Goal: Task Accomplishment & Management: Complete application form

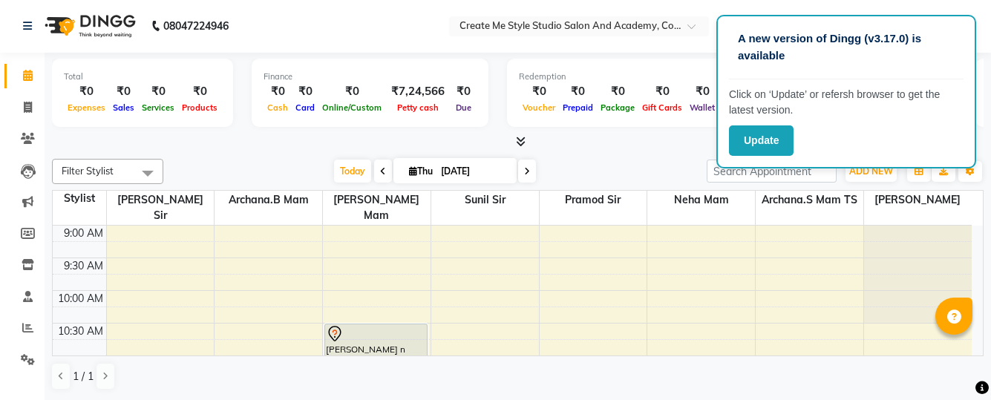
click at [499, 169] on input "[DATE]" at bounding box center [474, 171] width 74 height 22
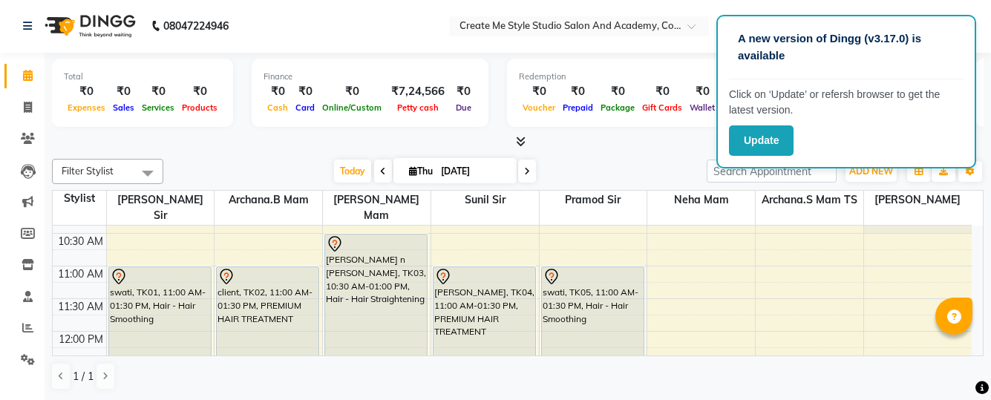
select select "9"
select select "2025"
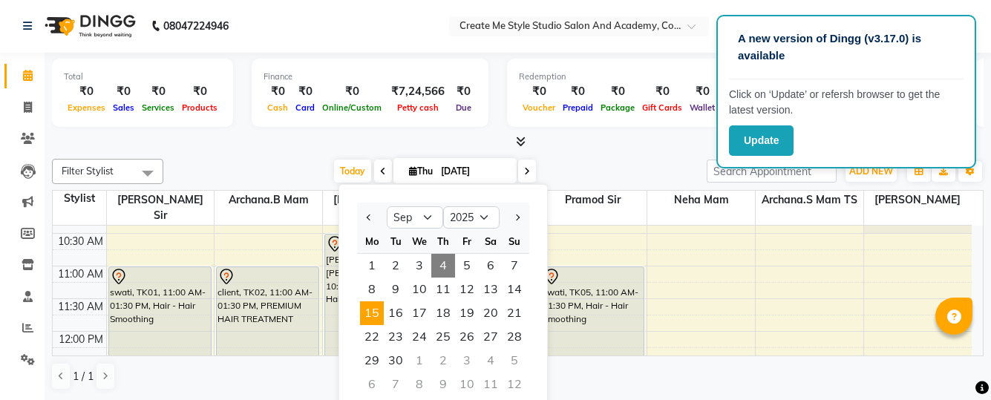
click at [368, 313] on span "15" at bounding box center [372, 313] width 24 height 24
type input "[DATE]"
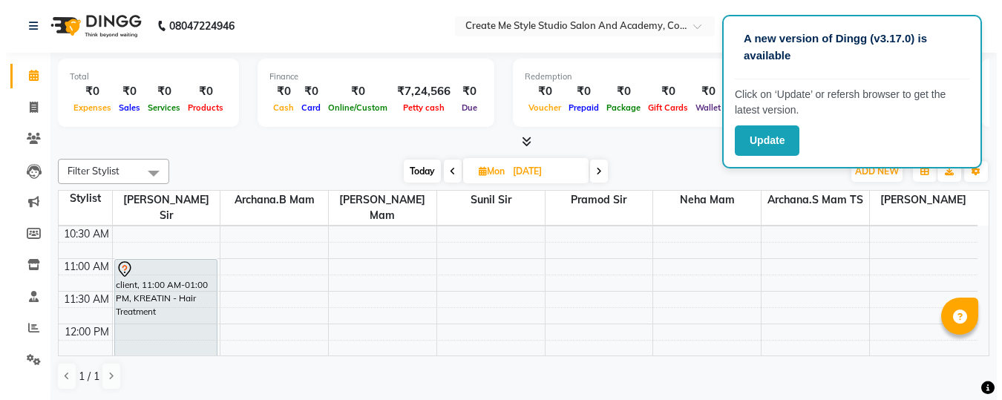
scroll to position [91, 0]
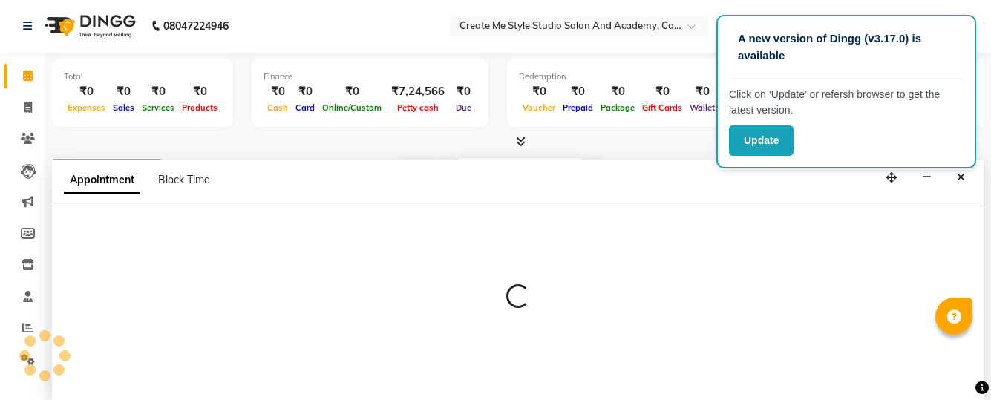
select select "79113"
select select "660"
select select "tentative"
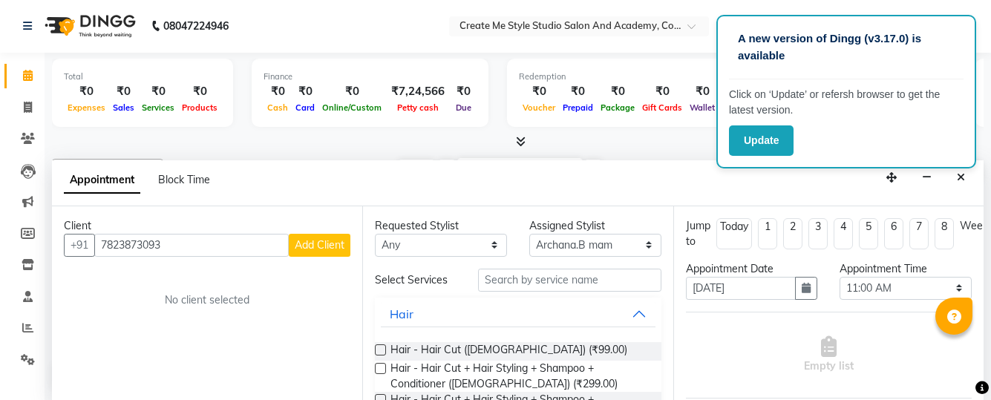
type input "7823873093"
click at [329, 255] on button "Add Client" at bounding box center [320, 245] width 62 height 23
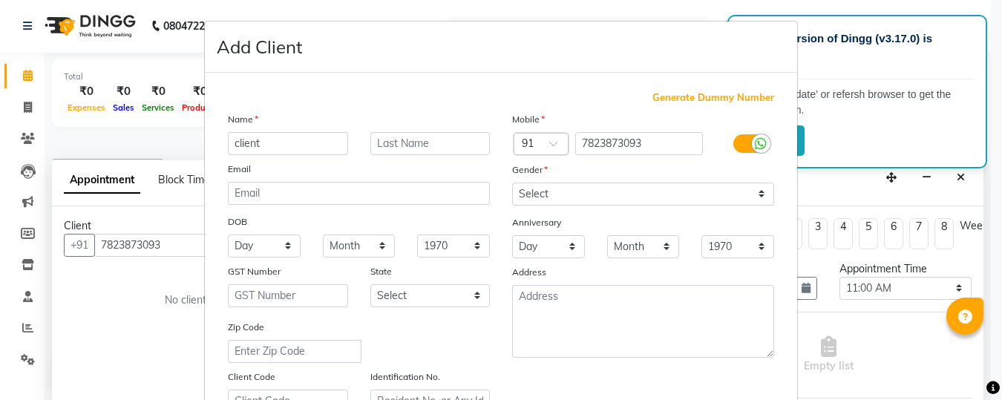
type input "client"
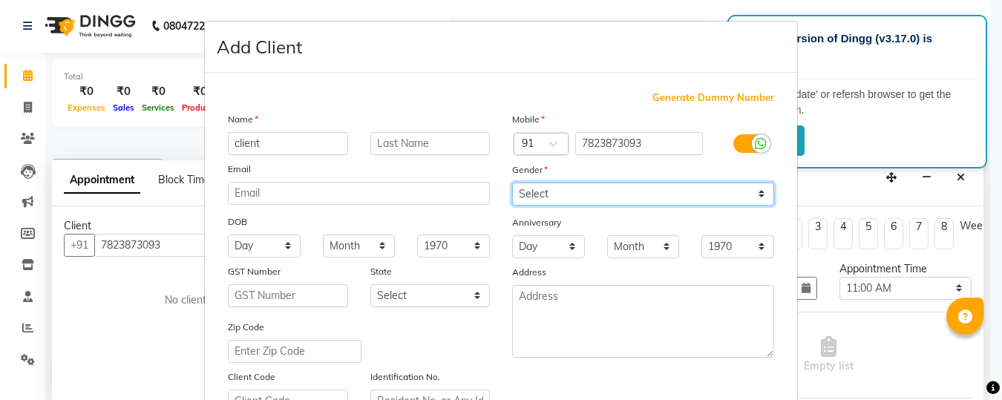
click at [637, 189] on select "Select [DEMOGRAPHIC_DATA] [DEMOGRAPHIC_DATA] Other Prefer Not To Say" at bounding box center [643, 194] width 262 height 23
select select "[DEMOGRAPHIC_DATA]"
click at [512, 183] on select "Select [DEMOGRAPHIC_DATA] [DEMOGRAPHIC_DATA] Other Prefer Not To Say" at bounding box center [643, 194] width 262 height 23
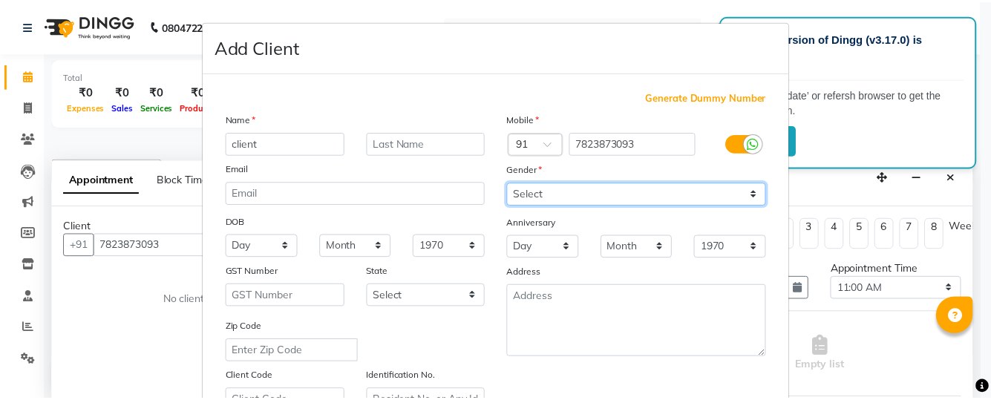
scroll to position [285, 0]
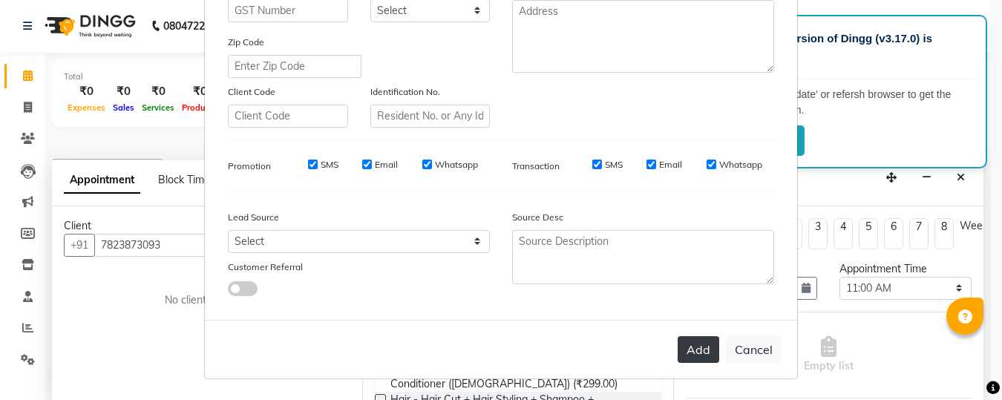
click at [689, 339] on button "Add" at bounding box center [699, 349] width 42 height 27
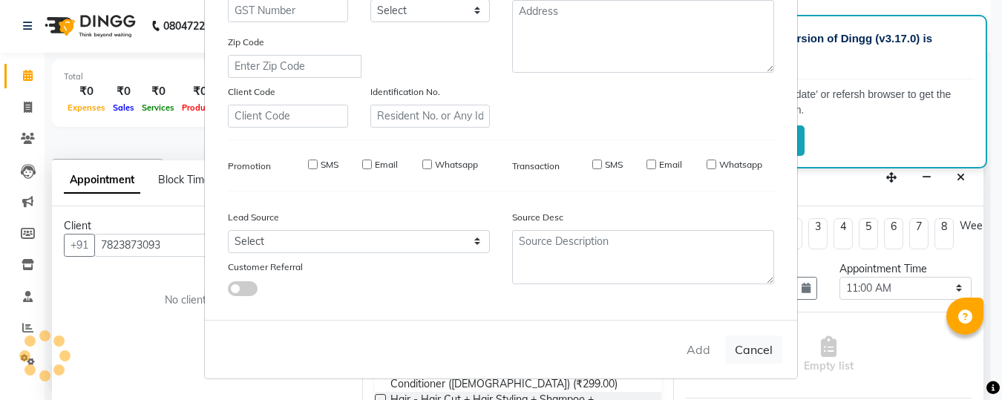
select select
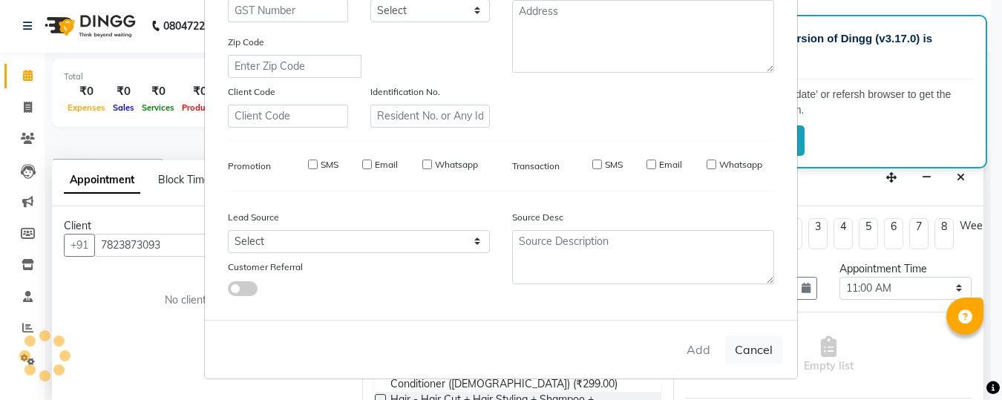
select select
checkbox input "false"
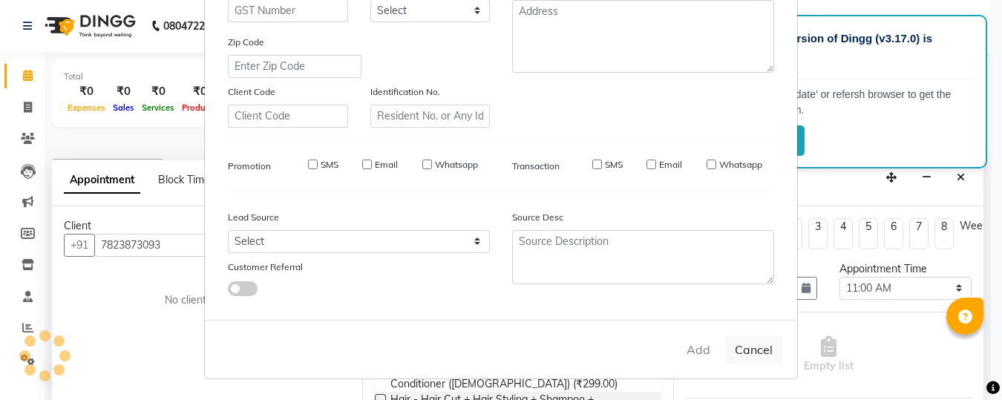
checkbox input "false"
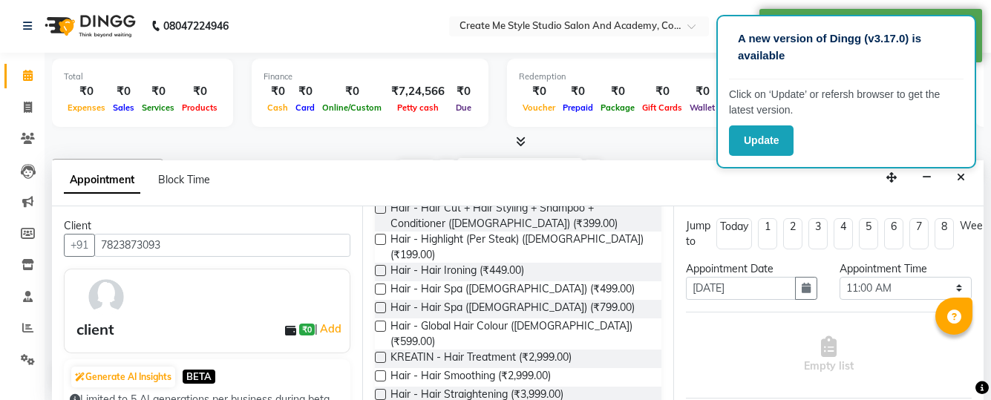
scroll to position [199, 0]
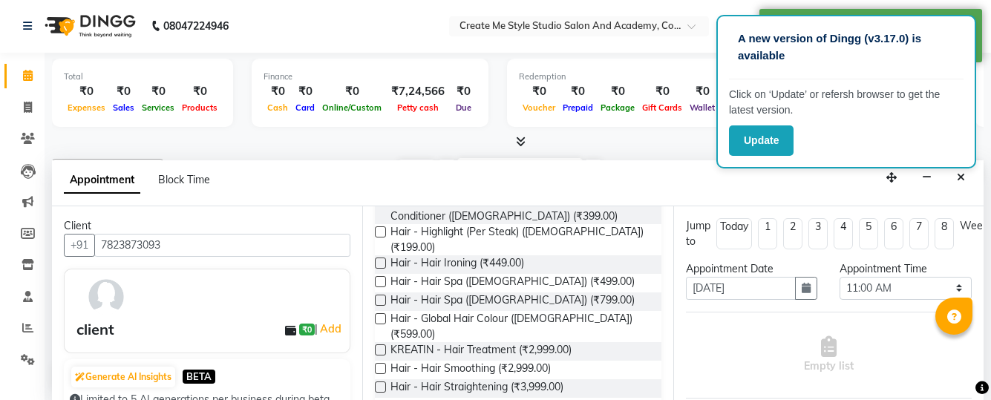
click at [379, 363] on label at bounding box center [380, 368] width 11 height 11
click at [379, 365] on input "checkbox" at bounding box center [380, 370] width 10 height 10
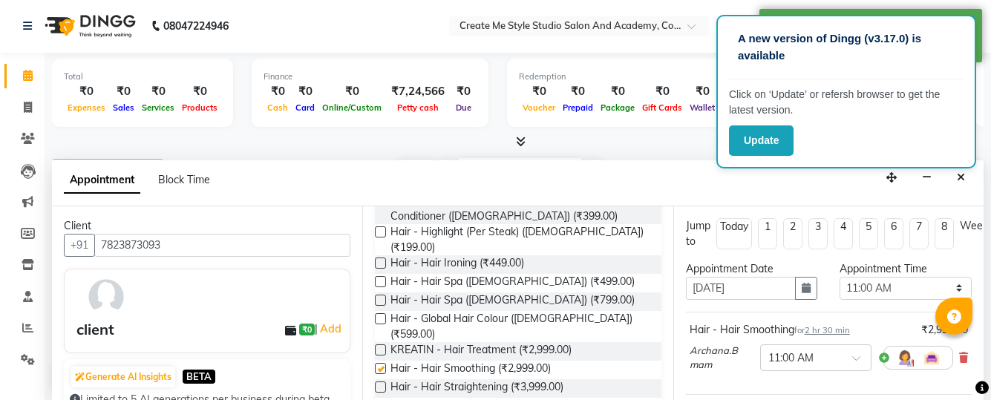
checkbox input "false"
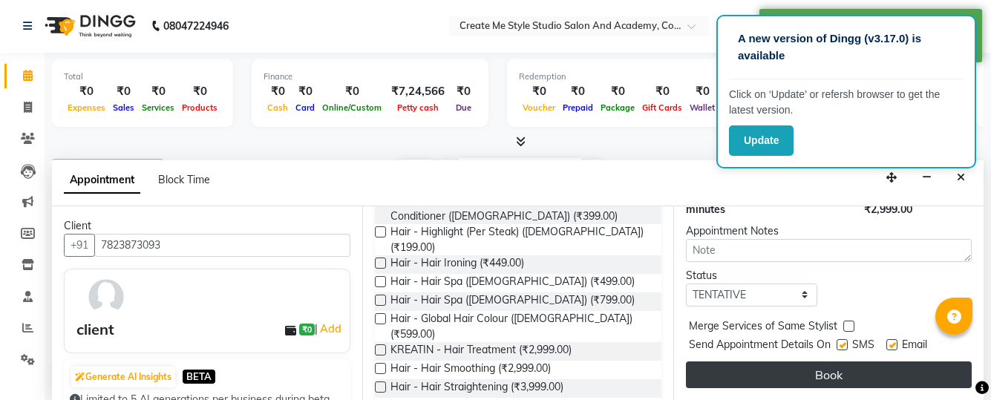
click at [774, 362] on button "Book" at bounding box center [829, 375] width 286 height 27
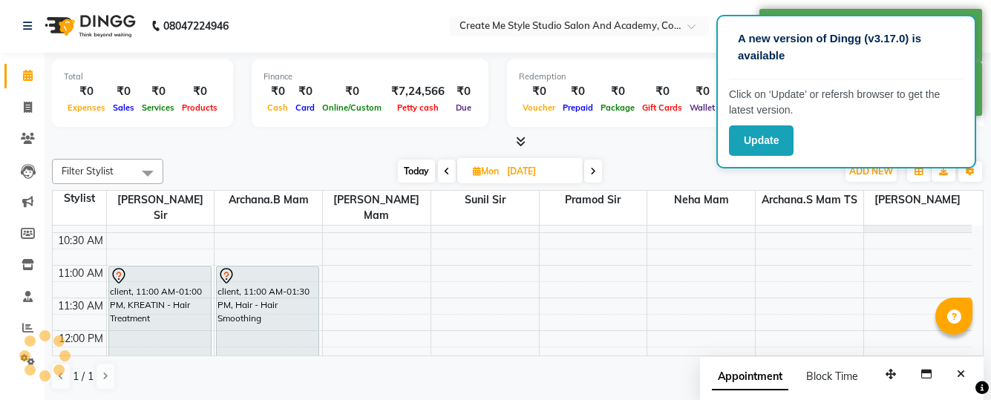
scroll to position [0, 0]
click at [574, 172] on input "[DATE]" at bounding box center [540, 172] width 74 height 22
select select "9"
select select "2025"
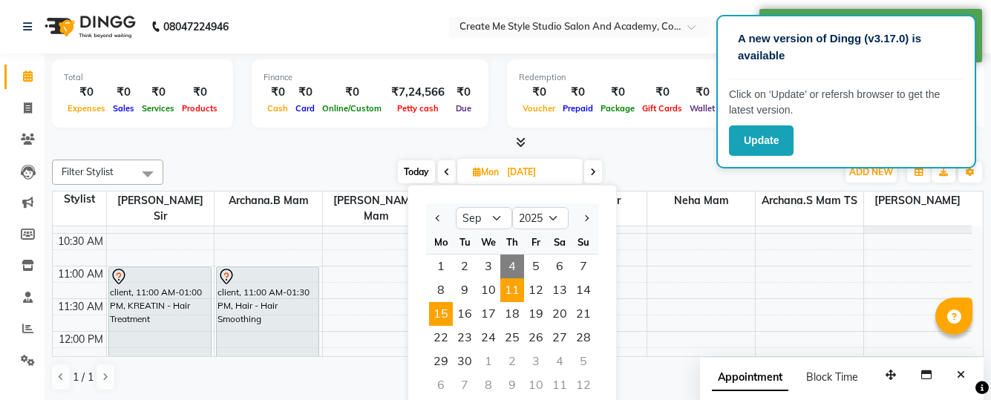
click at [520, 288] on span "11" at bounding box center [512, 290] width 24 height 24
type input "[DATE]"
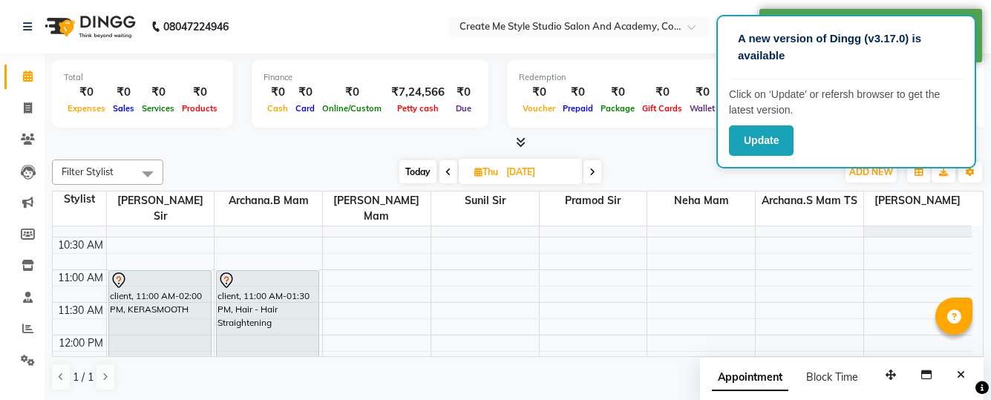
scroll to position [86, 0]
select select "79114"
select select "tentative"
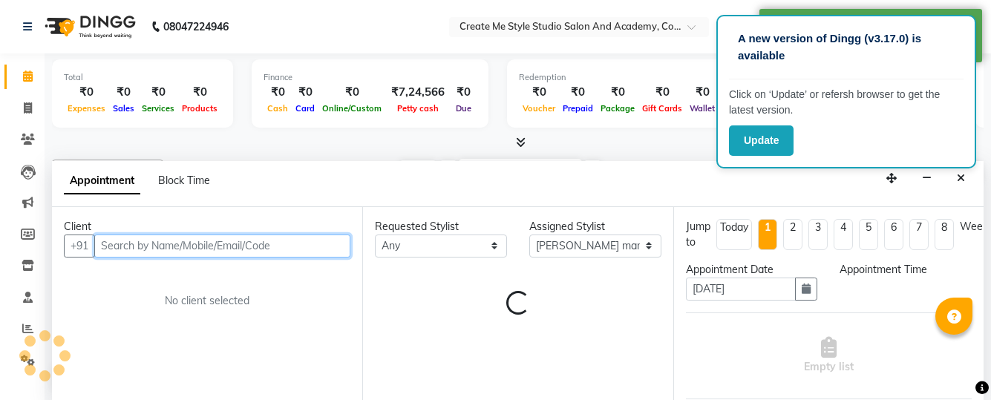
select select "660"
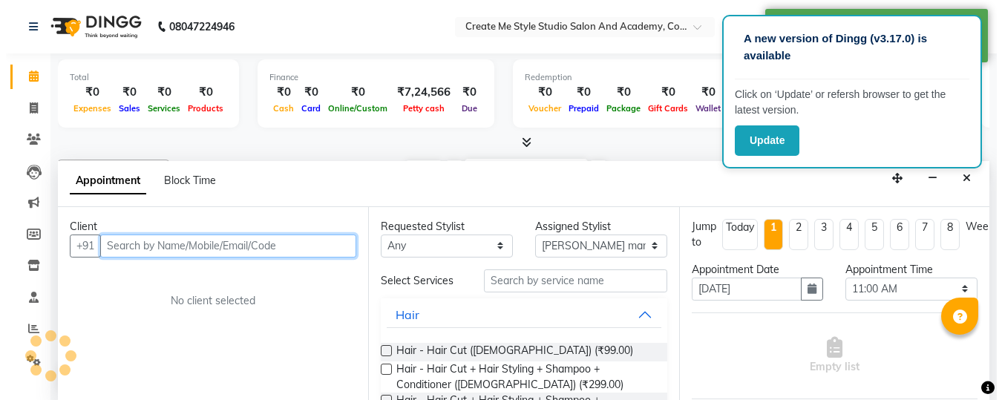
scroll to position [1, 0]
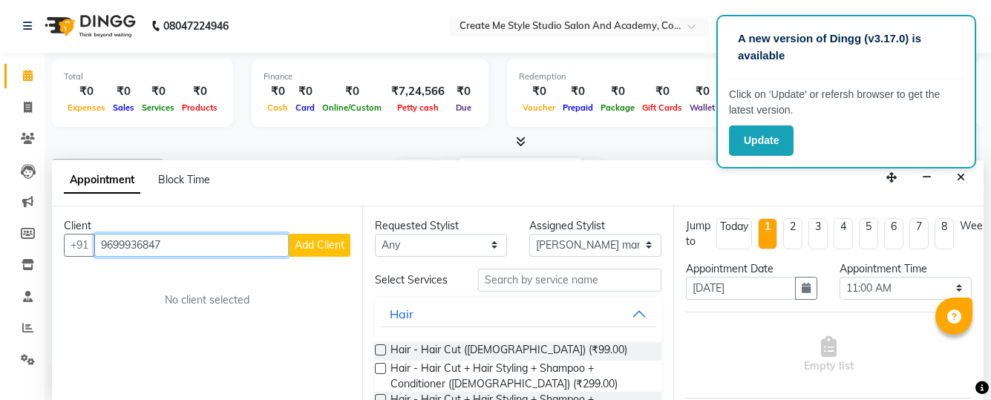
type input "9699936847"
click at [304, 247] on span "Add Client" at bounding box center [320, 244] width 50 height 13
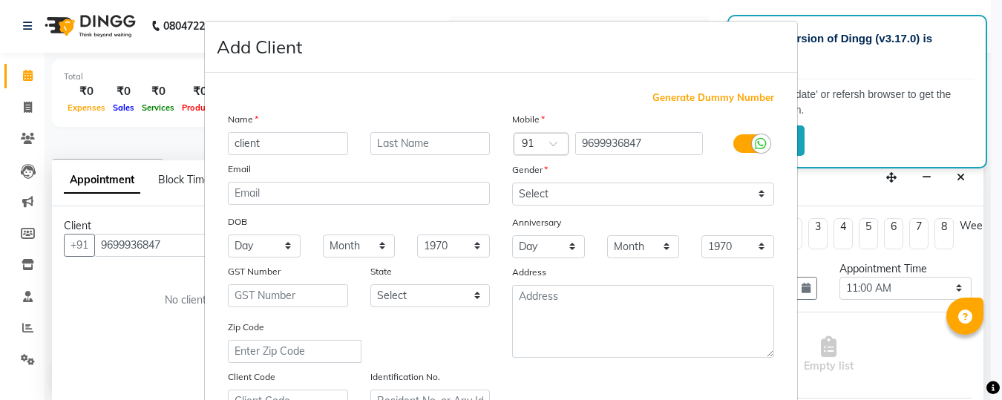
type input "client"
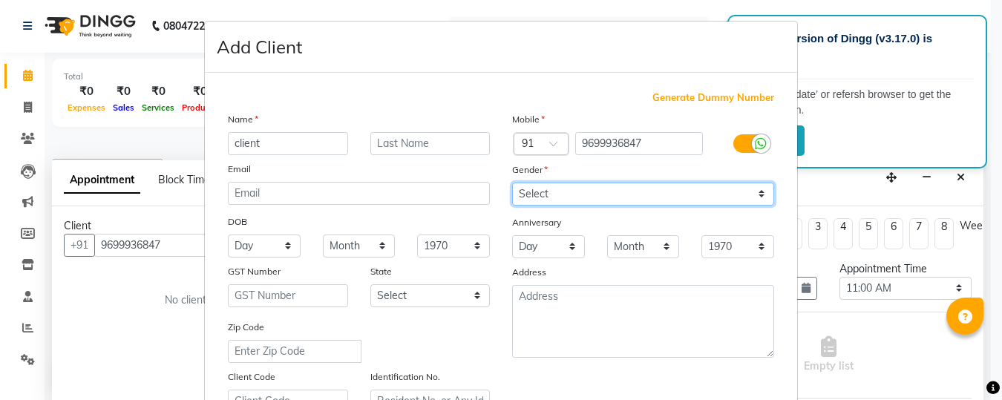
click at [537, 191] on select "Select [DEMOGRAPHIC_DATA] [DEMOGRAPHIC_DATA] Other Prefer Not To Say" at bounding box center [643, 194] width 262 height 23
select select "[DEMOGRAPHIC_DATA]"
click at [512, 183] on select "Select [DEMOGRAPHIC_DATA] [DEMOGRAPHIC_DATA] Other Prefer Not To Say" at bounding box center [643, 194] width 262 height 23
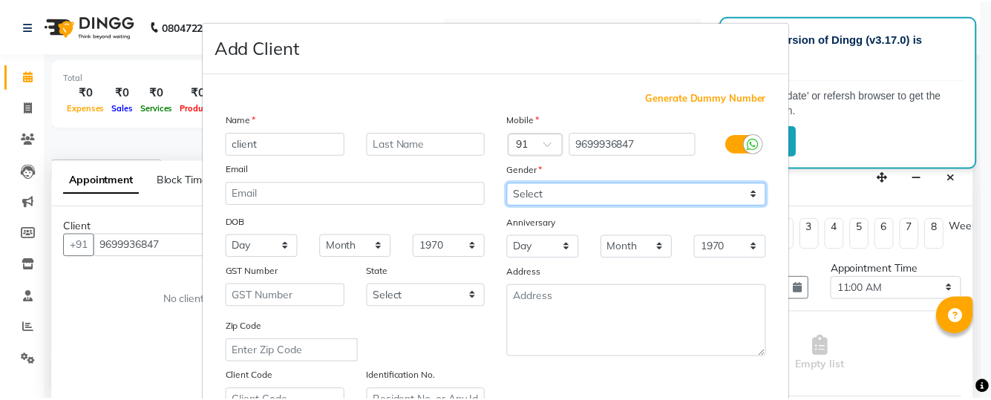
scroll to position [285, 0]
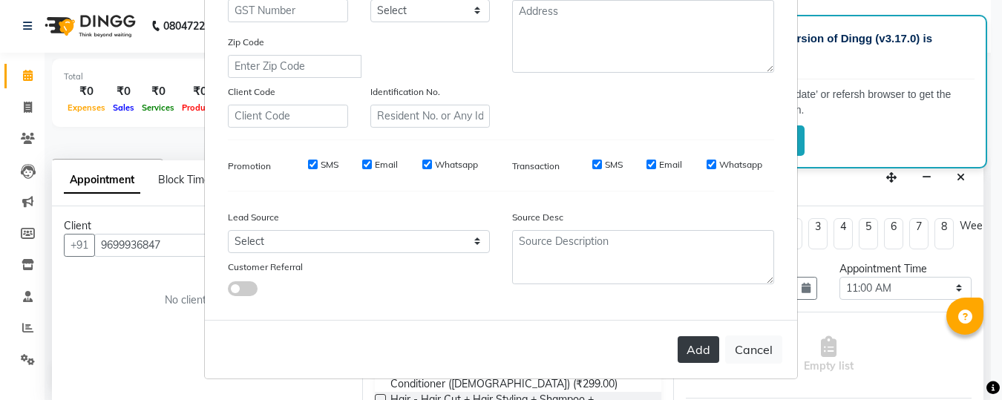
click at [693, 341] on button "Add" at bounding box center [699, 349] width 42 height 27
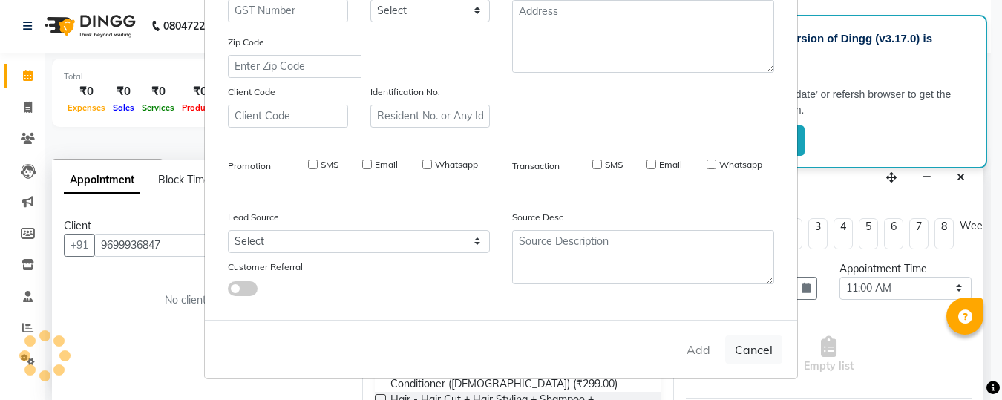
select select
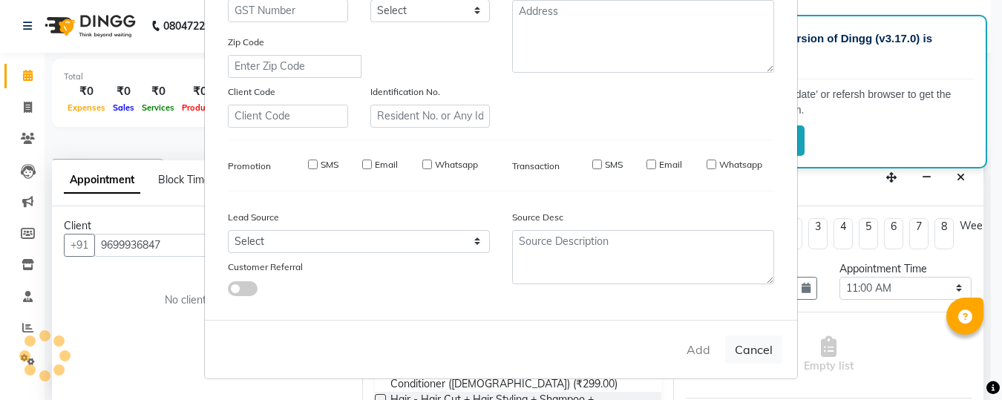
select select
checkbox input "false"
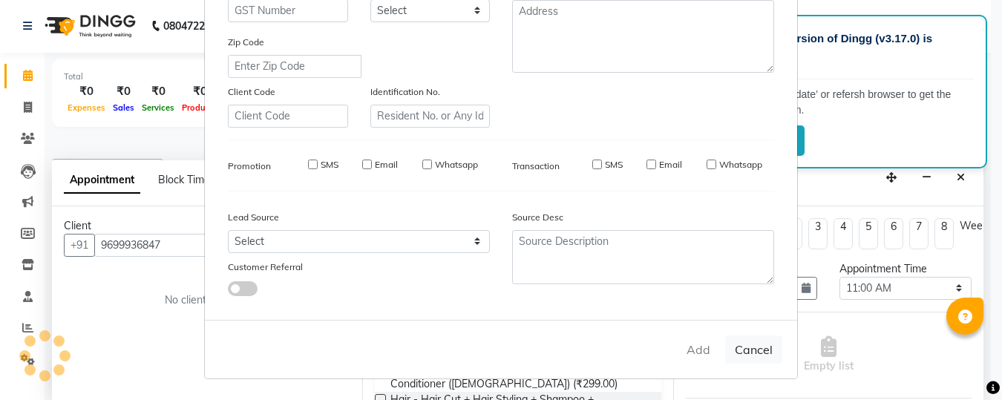
checkbox input "false"
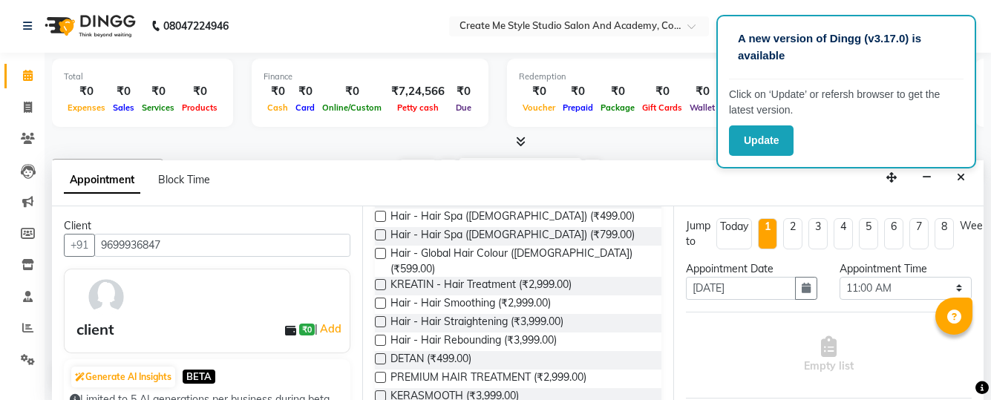
scroll to position [265, 0]
click at [382, 297] on label at bounding box center [380, 302] width 11 height 11
click at [382, 299] on input "checkbox" at bounding box center [380, 304] width 10 height 10
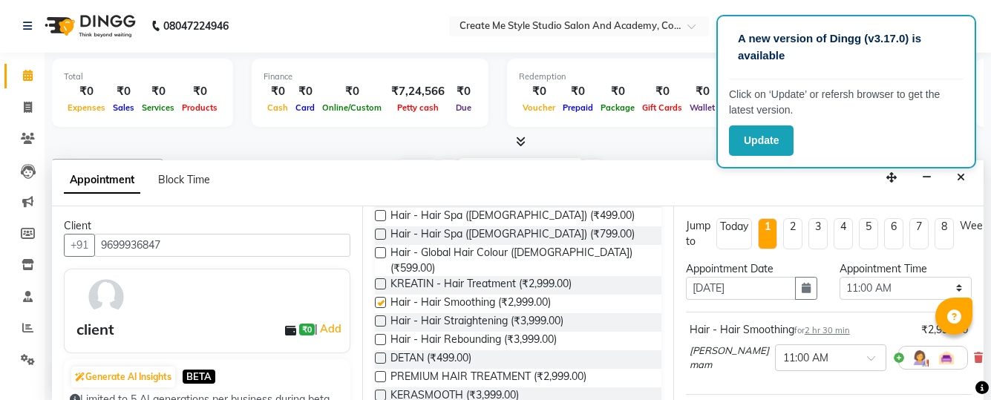
checkbox input "false"
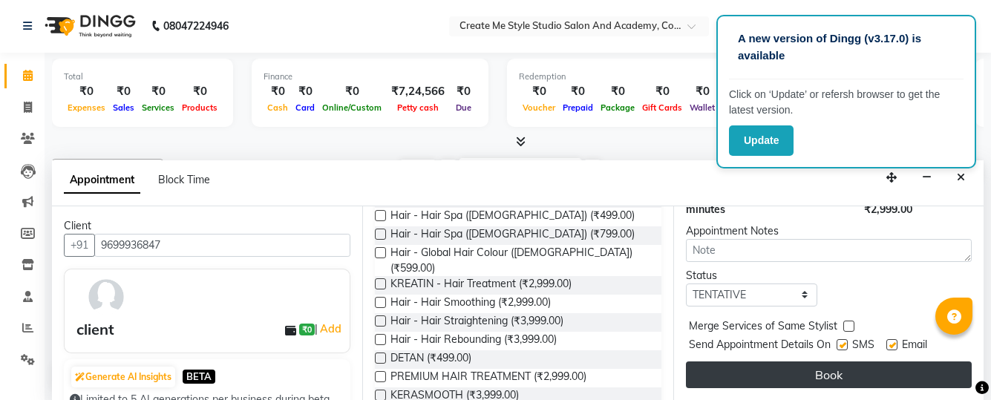
click at [781, 363] on button "Book" at bounding box center [829, 375] width 286 height 27
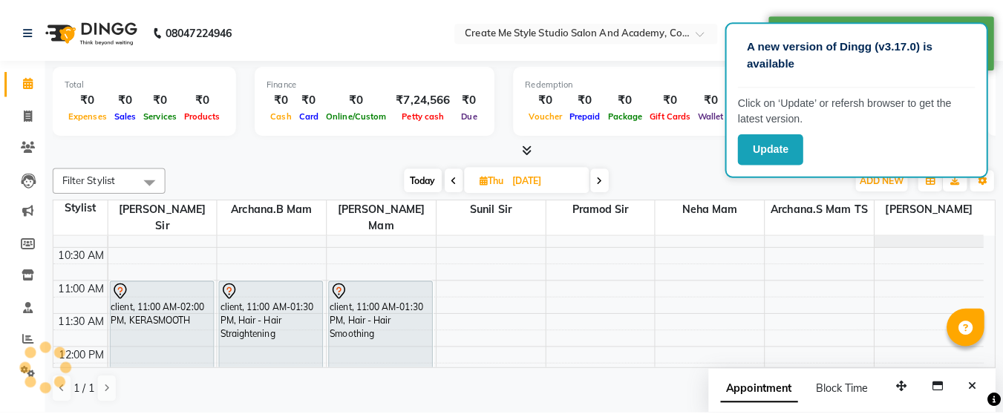
scroll to position [0, 0]
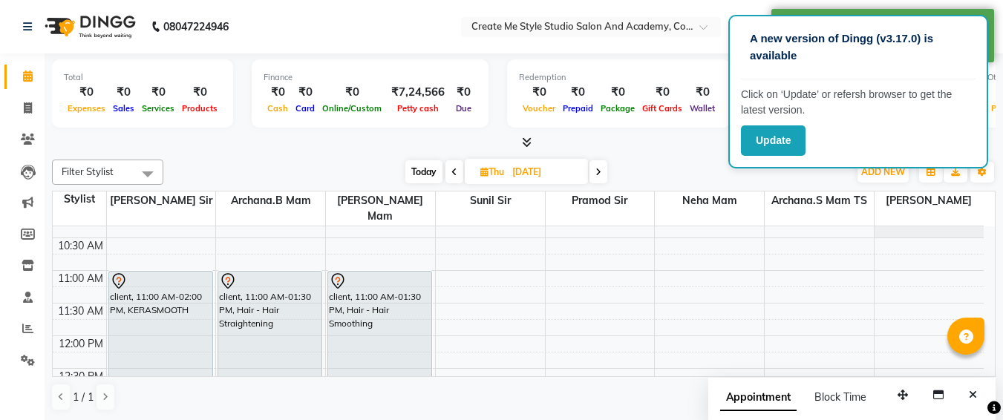
click at [0, 168] on li "Leads" at bounding box center [22, 172] width 45 height 32
click at [575, 175] on input "[DATE]" at bounding box center [545, 172] width 74 height 22
select select "9"
select select "2025"
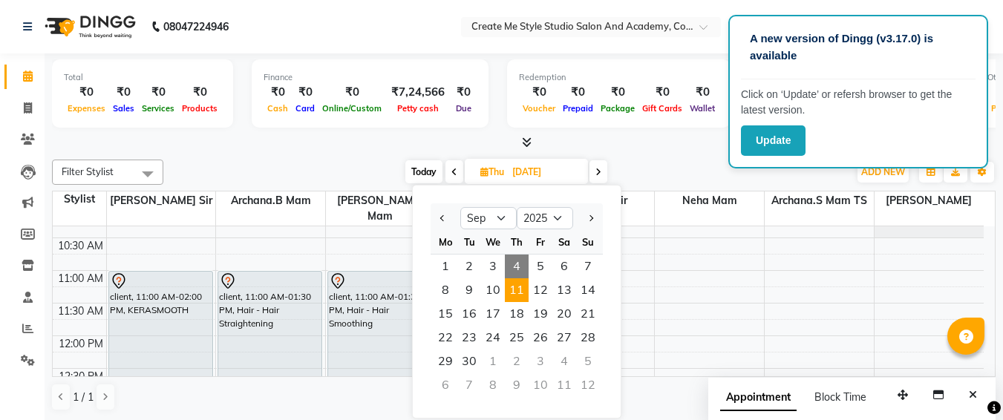
click at [514, 266] on span "4" at bounding box center [517, 267] width 24 height 24
type input "[DATE]"
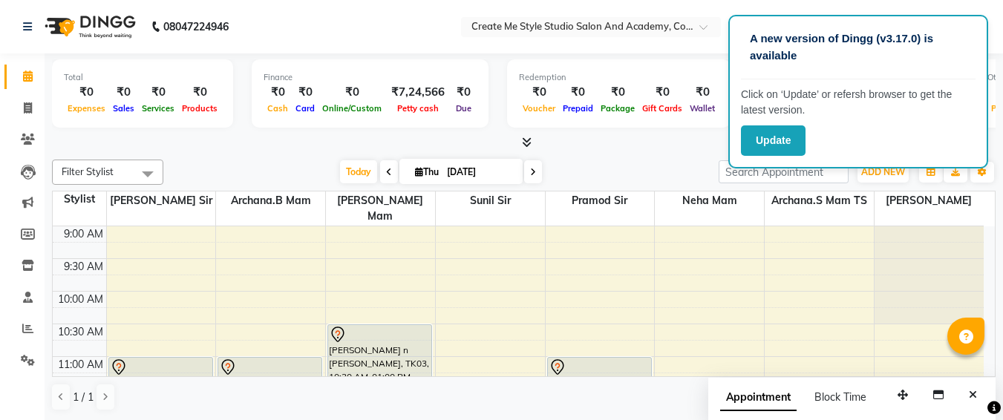
click at [505, 177] on input "[DATE]" at bounding box center [480, 172] width 74 height 22
select select "9"
select select "2025"
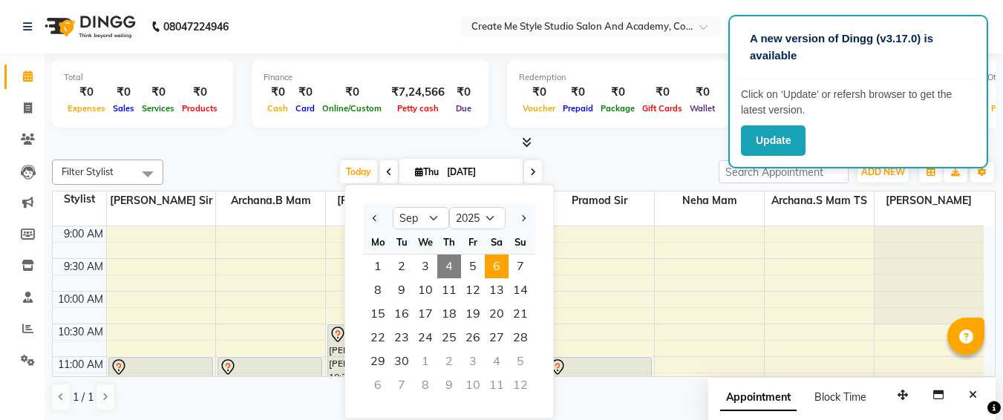
click at [495, 261] on span "6" at bounding box center [497, 267] width 24 height 24
type input "[DATE]"
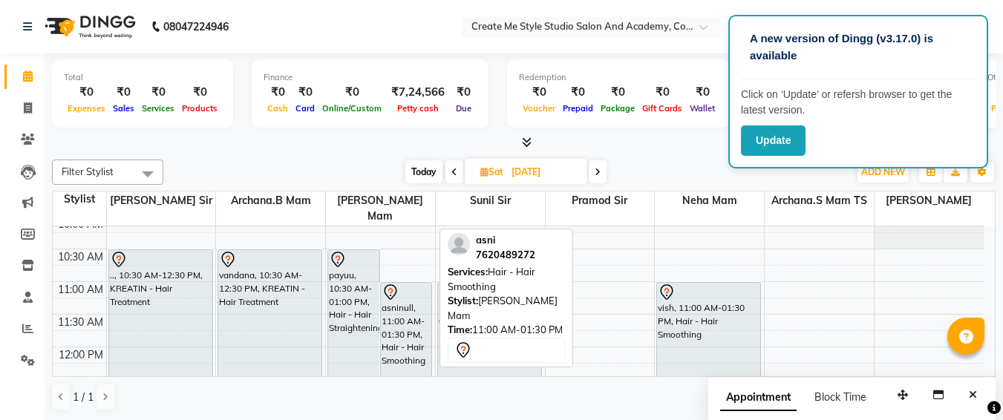
scroll to position [74, 0]
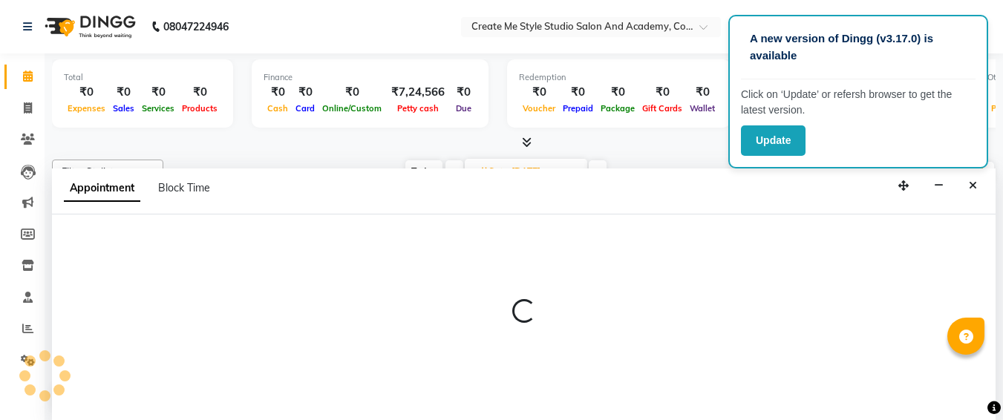
select select "79116"
select select "tentative"
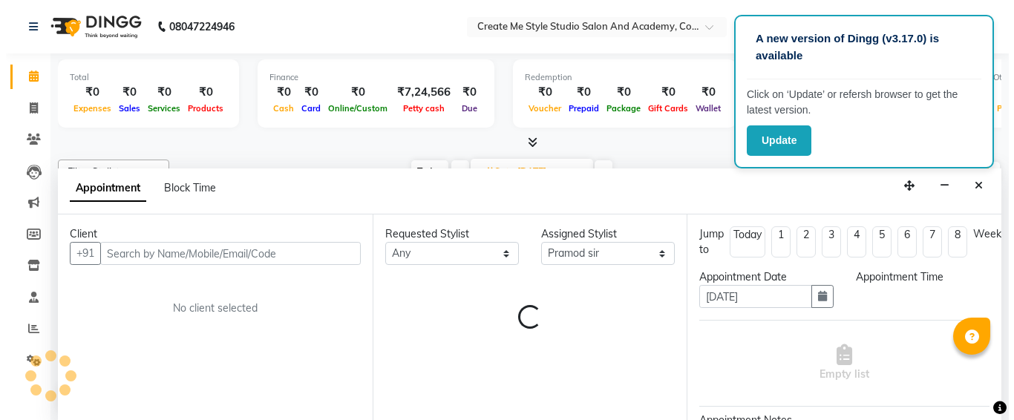
scroll to position [1, 0]
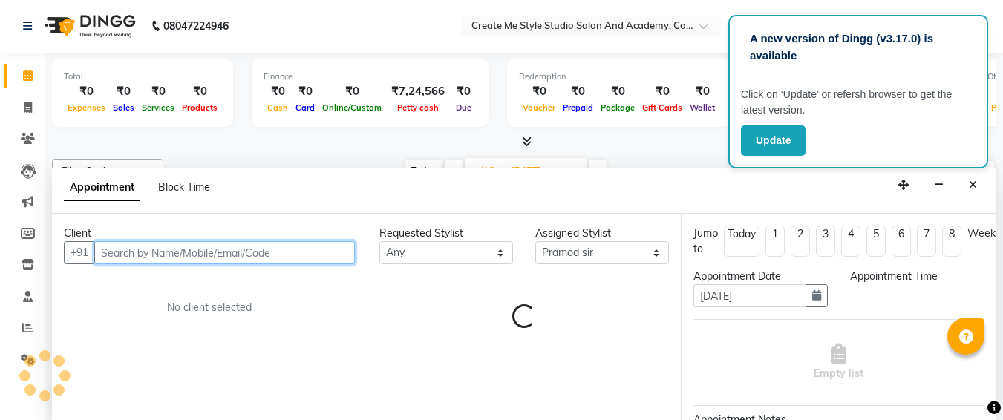
select select "660"
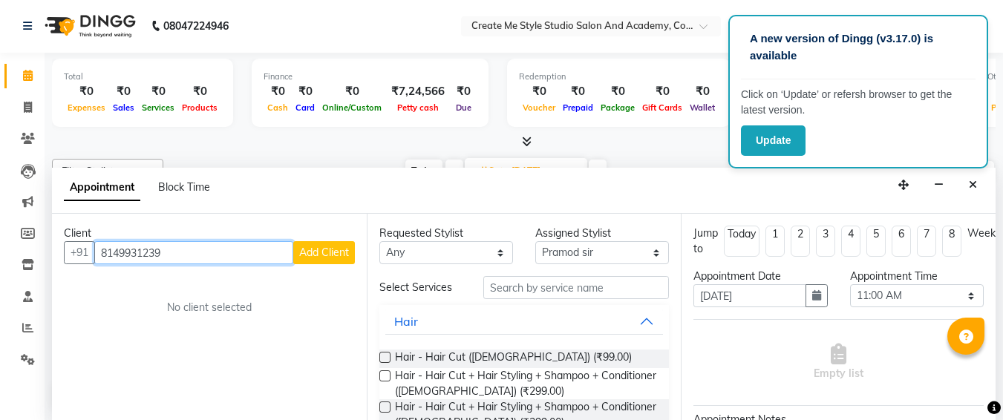
type input "8149931239"
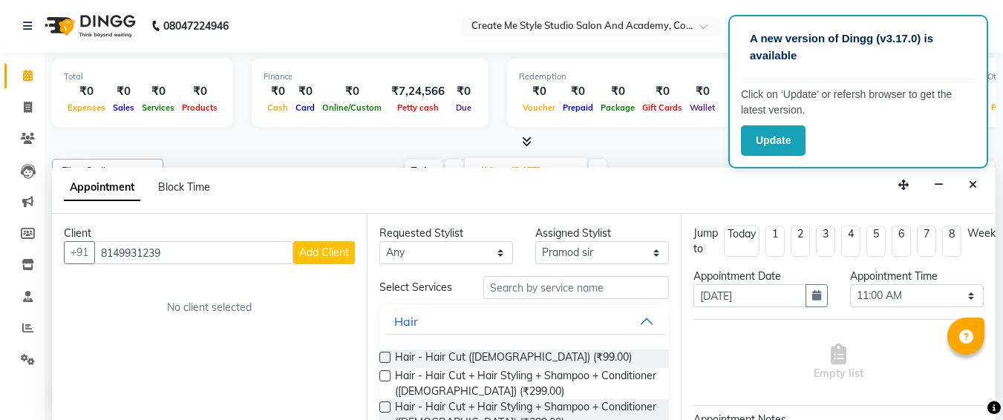
click at [311, 255] on span "Add Client" at bounding box center [324, 252] width 50 height 13
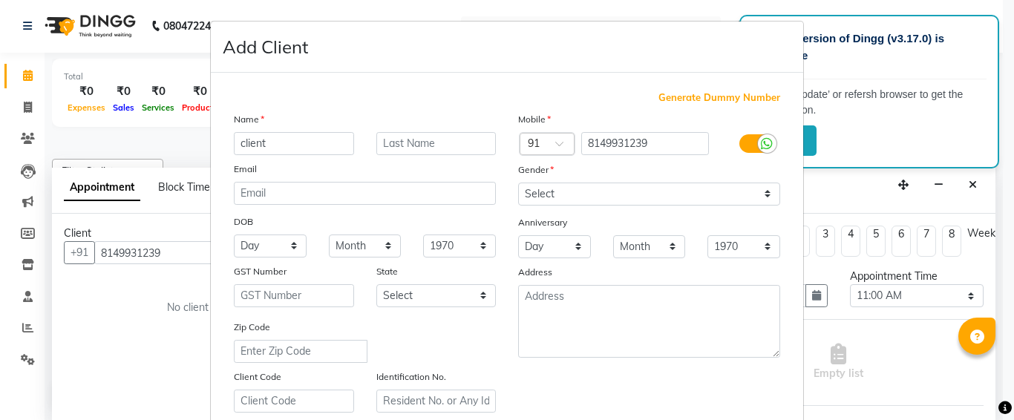
type input "client"
click at [552, 196] on select "Select [DEMOGRAPHIC_DATA] [DEMOGRAPHIC_DATA] Other Prefer Not To Say" at bounding box center [649, 194] width 262 height 23
select select "[DEMOGRAPHIC_DATA]"
click at [518, 183] on select "Select [DEMOGRAPHIC_DATA] [DEMOGRAPHIC_DATA] Other Prefer Not To Say" at bounding box center [649, 194] width 262 height 23
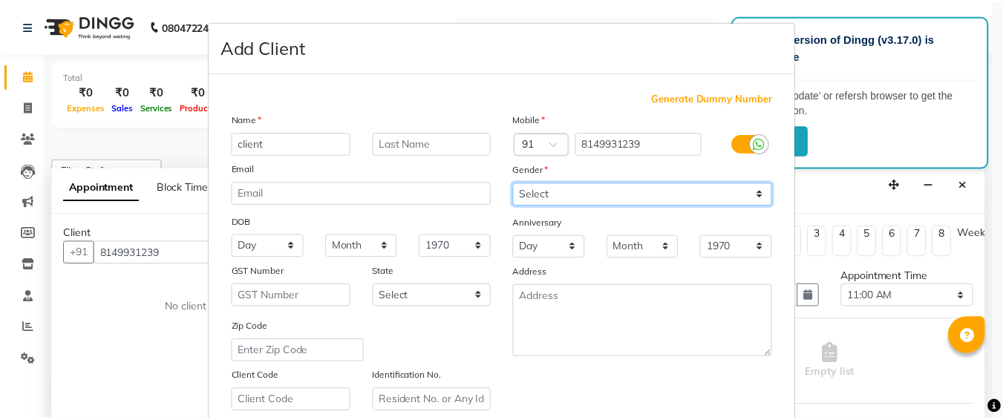
scroll to position [265, 0]
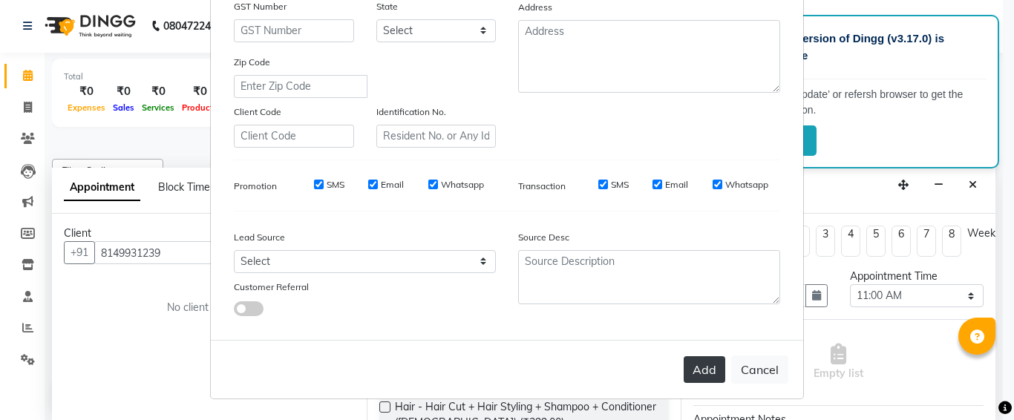
click at [700, 373] on button "Add" at bounding box center [705, 369] width 42 height 27
select select
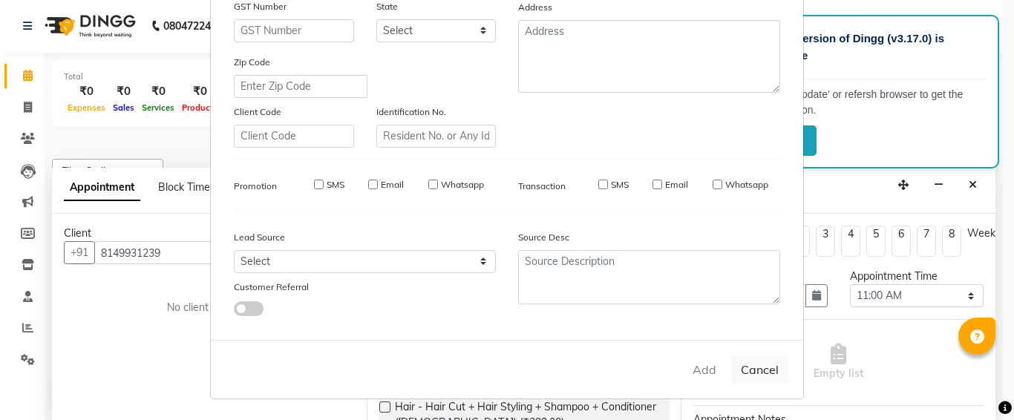
select select
checkbox input "false"
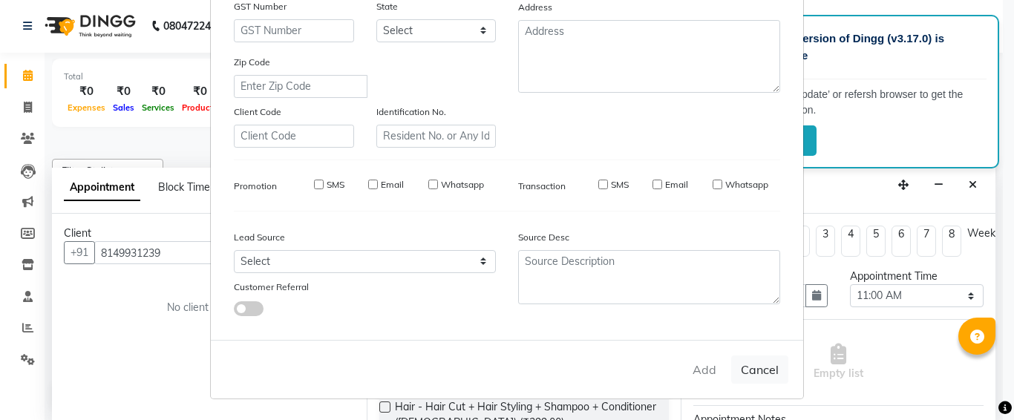
checkbox input "false"
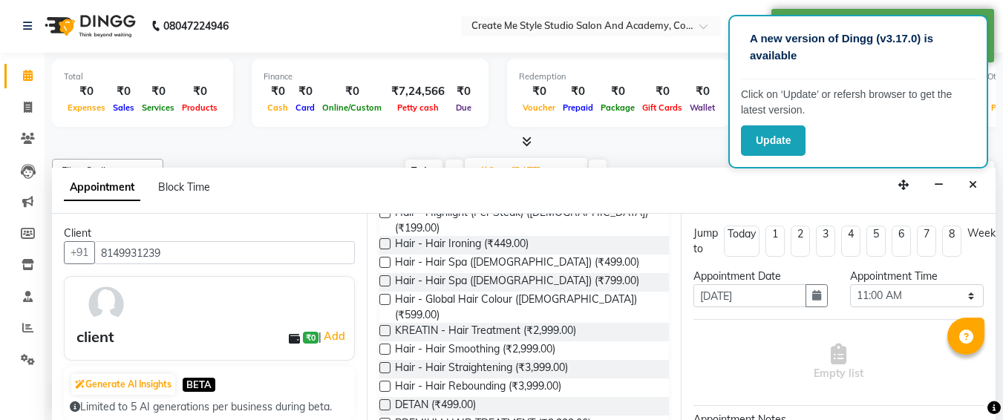
scroll to position [226, 0]
click at [385, 343] on label at bounding box center [384, 348] width 11 height 11
click at [385, 345] on input "checkbox" at bounding box center [384, 350] width 10 height 10
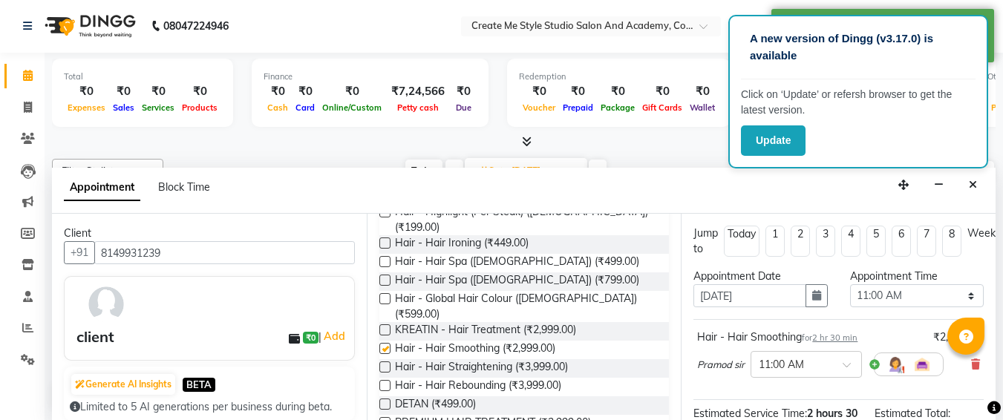
checkbox input "false"
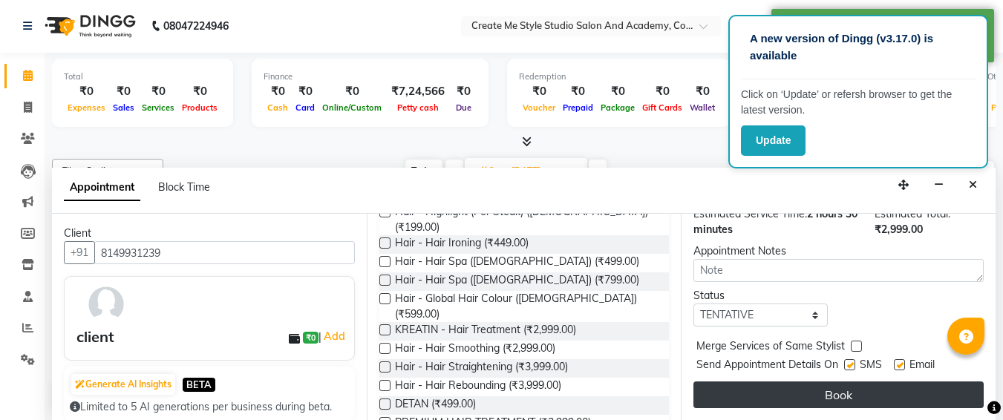
click at [745, 382] on button "Book" at bounding box center [838, 395] width 290 height 27
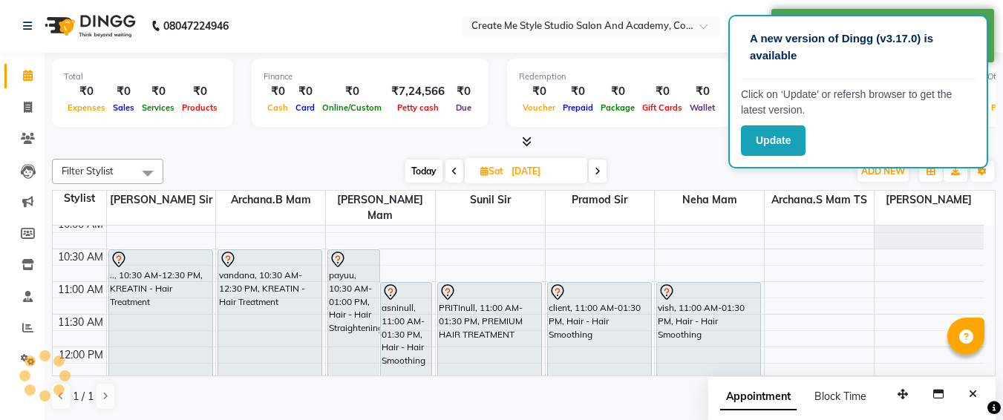
scroll to position [0, 0]
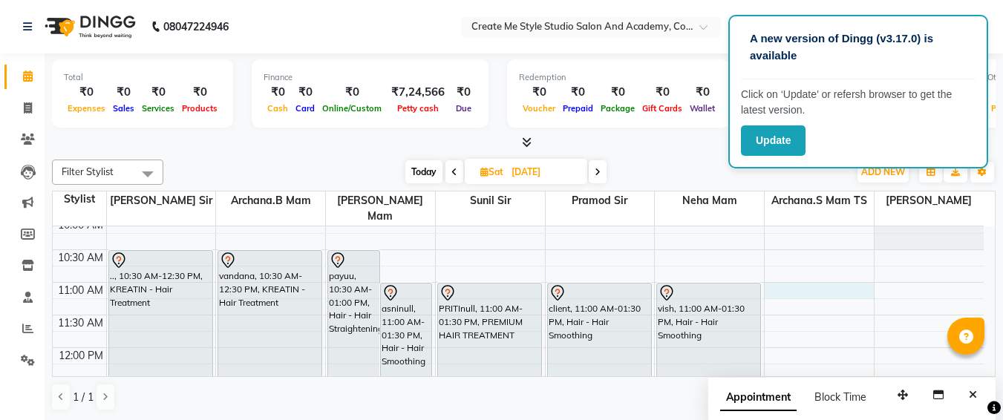
select select "79118"
select select "tentative"
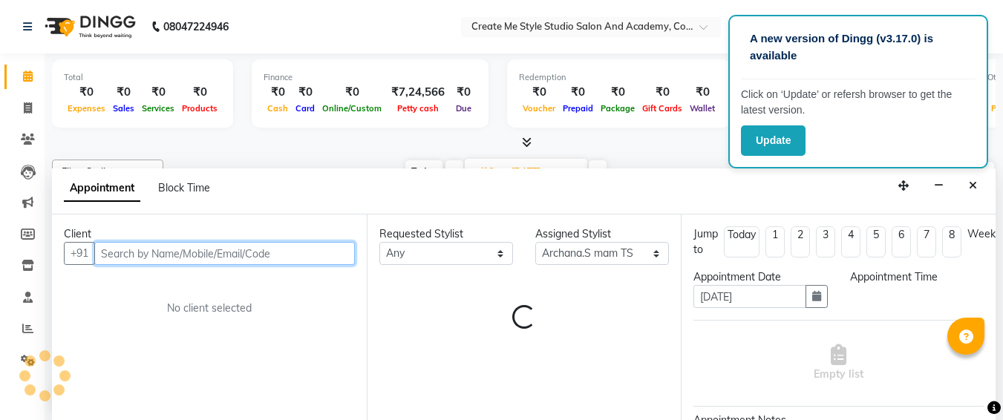
select select "660"
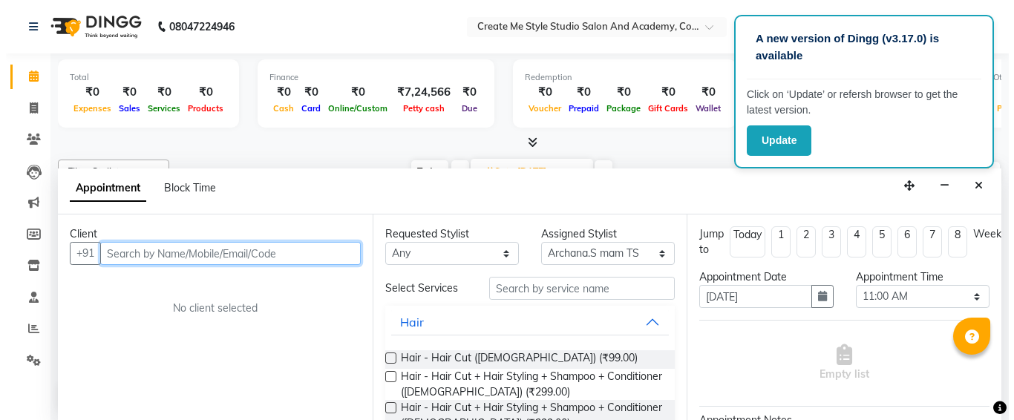
scroll to position [1, 0]
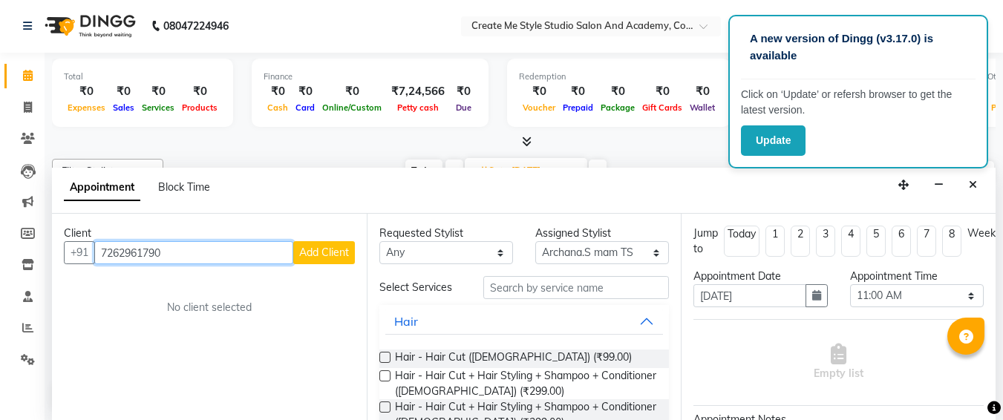
type input "7262961790"
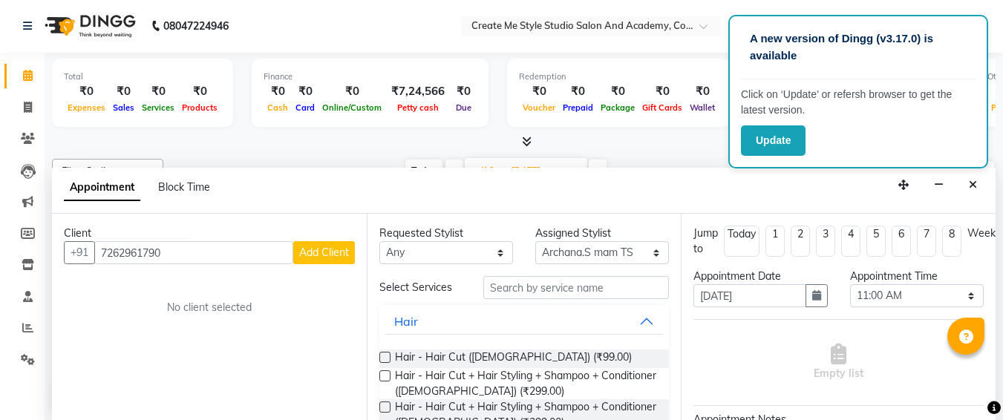
click at [332, 252] on span "Add Client" at bounding box center [324, 252] width 50 height 13
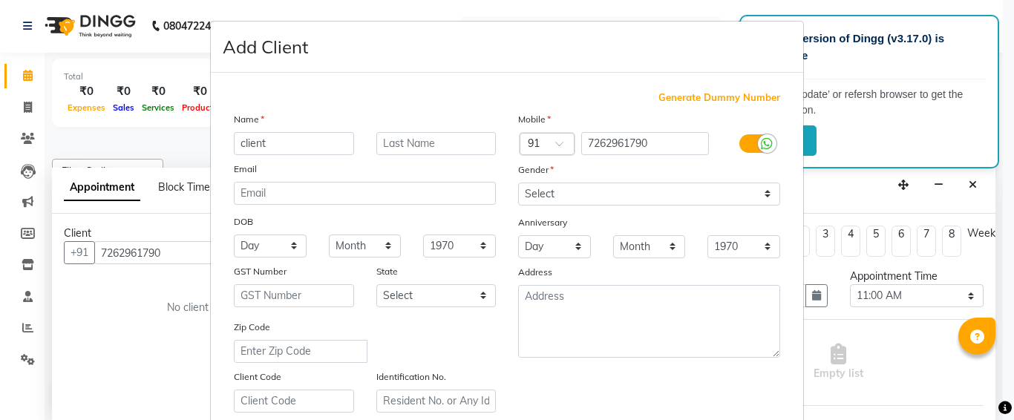
type input "client"
click at [544, 189] on select "Select [DEMOGRAPHIC_DATA] [DEMOGRAPHIC_DATA] Other Prefer Not To Say" at bounding box center [649, 194] width 262 height 23
select select "[DEMOGRAPHIC_DATA]"
click at [518, 183] on select "Select [DEMOGRAPHIC_DATA] [DEMOGRAPHIC_DATA] Other Prefer Not To Say" at bounding box center [649, 194] width 262 height 23
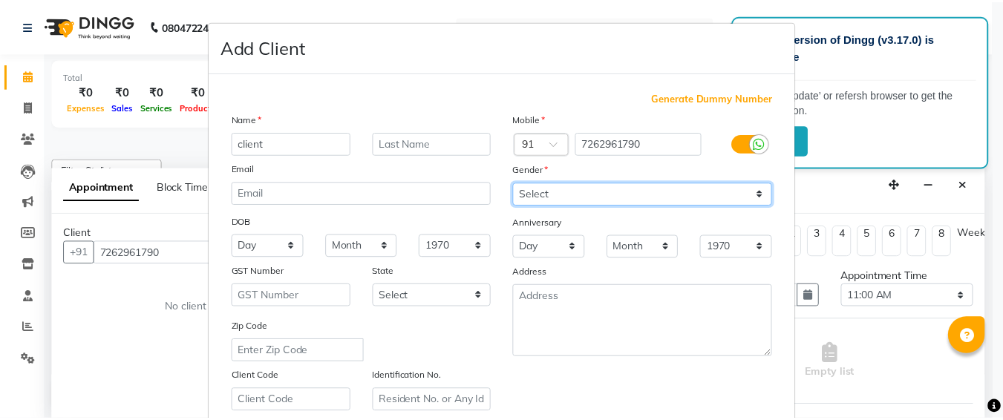
scroll to position [265, 0]
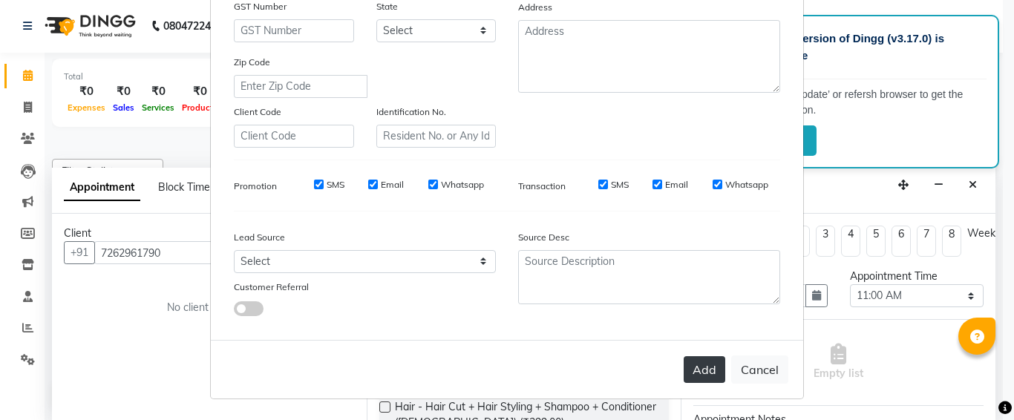
click at [708, 375] on button "Add" at bounding box center [705, 369] width 42 height 27
select select
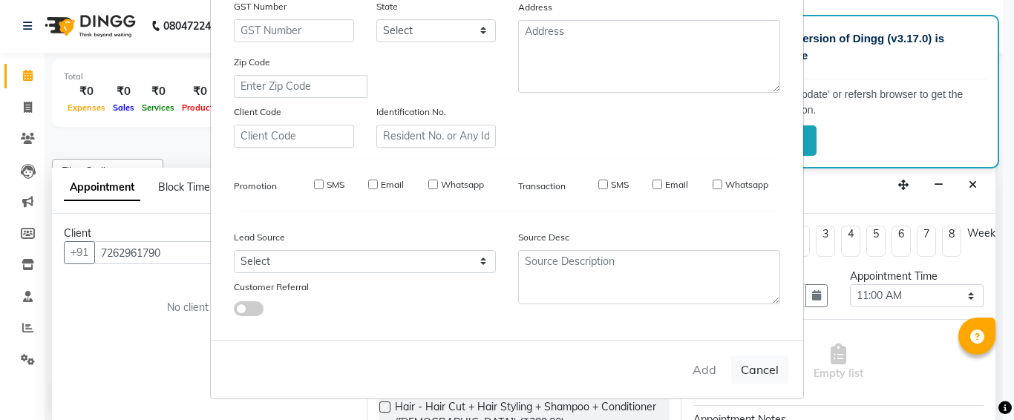
select select
checkbox input "false"
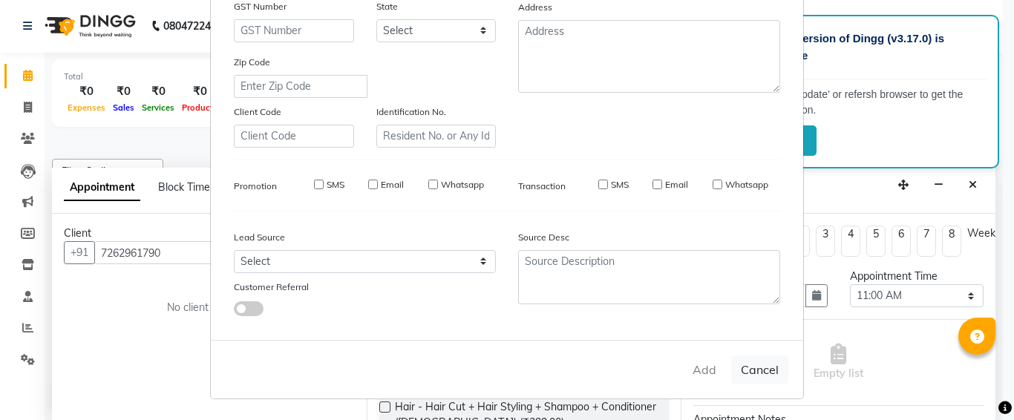
checkbox input "false"
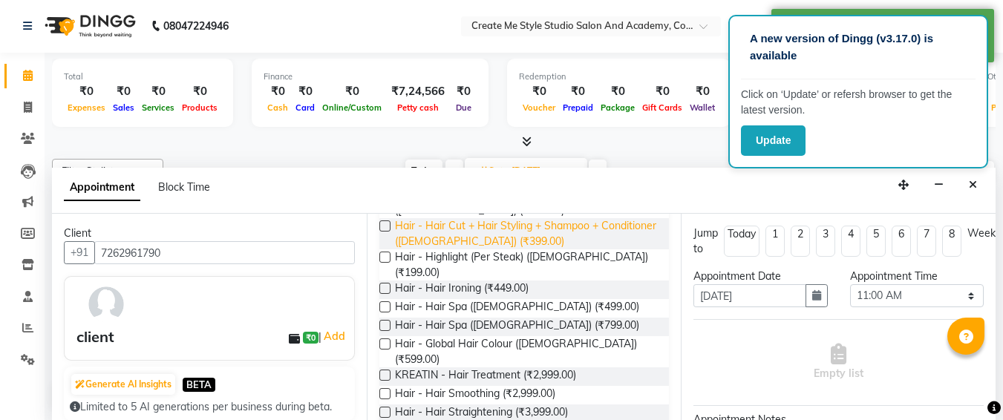
scroll to position [183, 0]
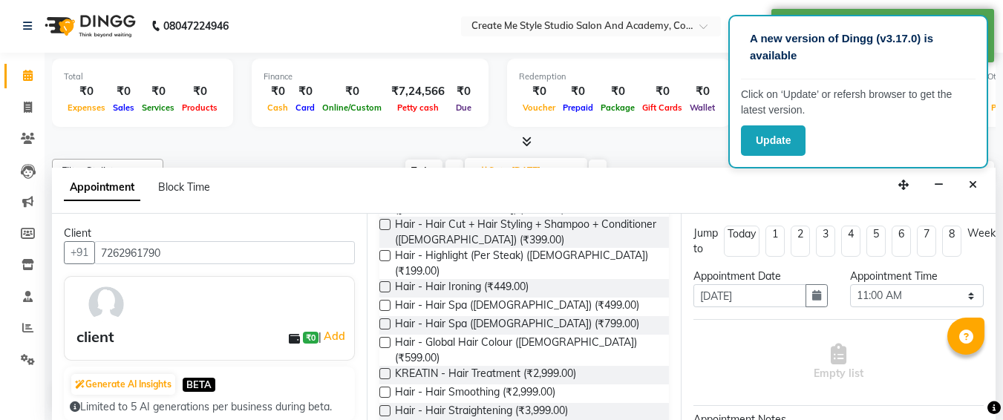
click at [388, 368] on label at bounding box center [384, 373] width 11 height 11
click at [388, 371] on input "checkbox" at bounding box center [384, 376] width 10 height 10
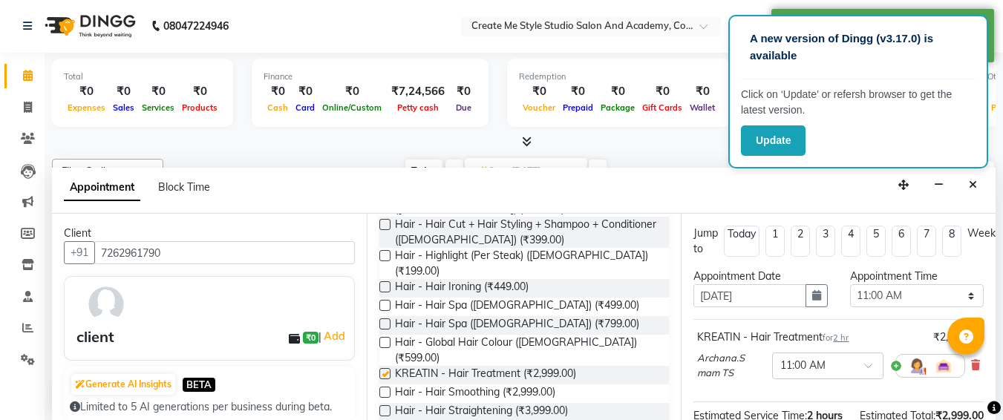
checkbox input "false"
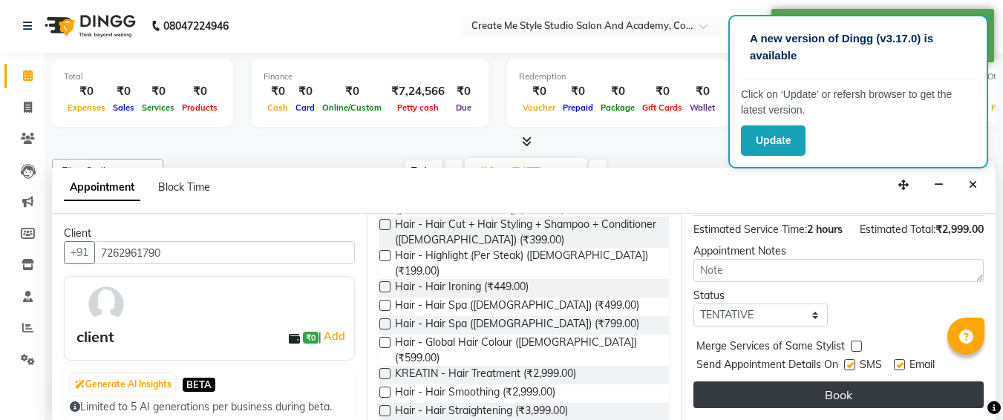
click at [764, 382] on button "Book" at bounding box center [838, 395] width 290 height 27
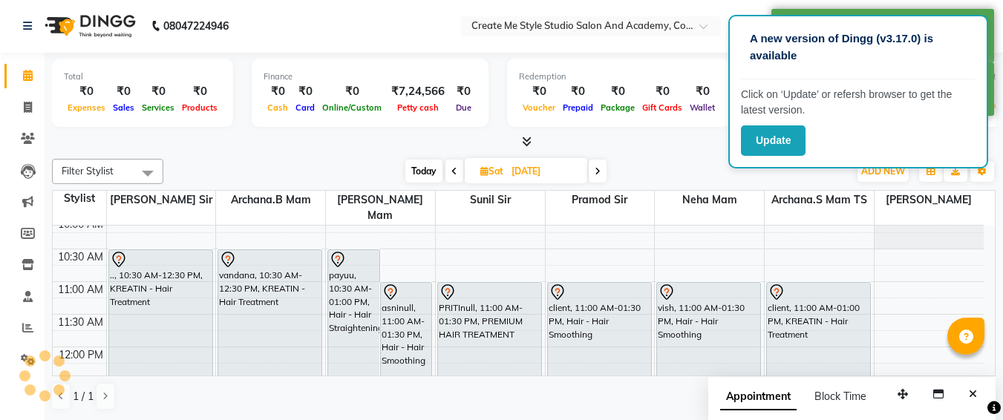
scroll to position [0, 0]
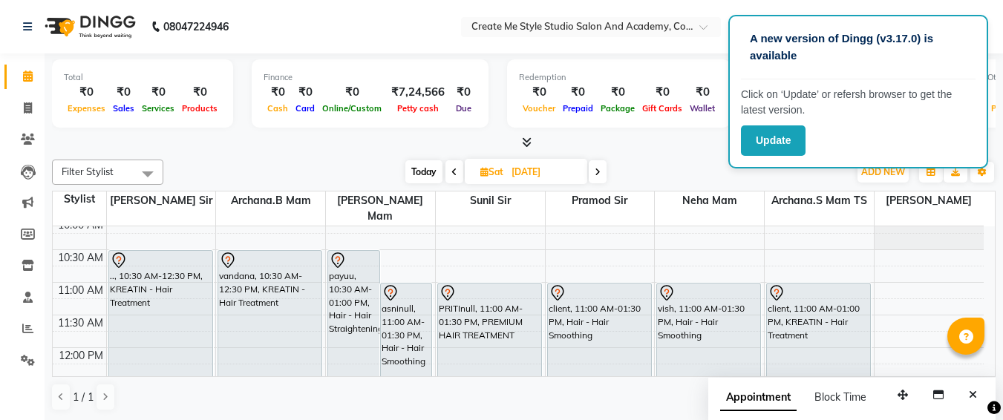
click at [571, 163] on input "[DATE]" at bounding box center [544, 172] width 74 height 22
select select "9"
select select "2025"
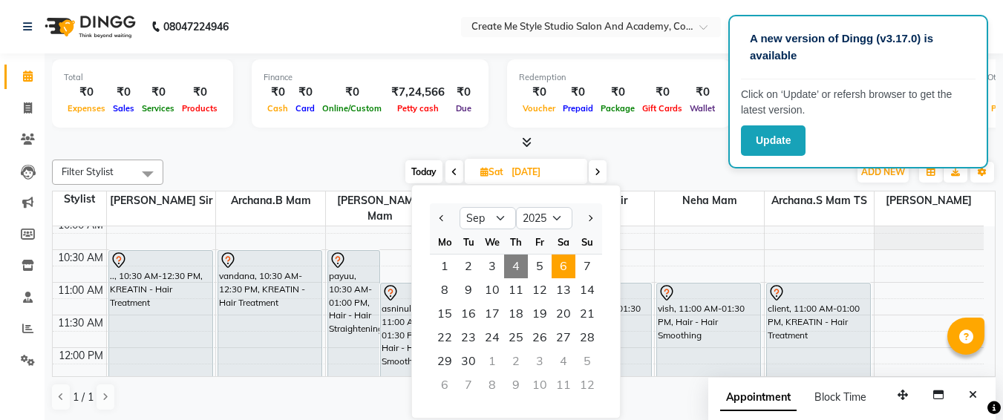
click at [516, 271] on span "4" at bounding box center [516, 267] width 24 height 24
type input "[DATE]"
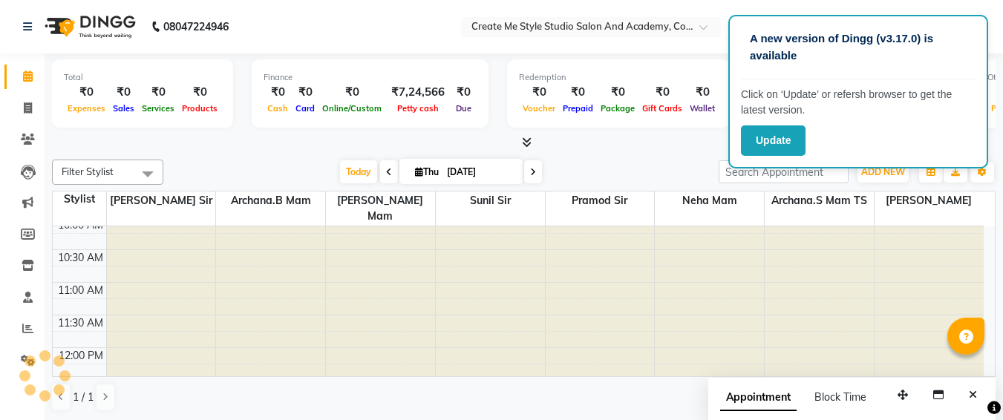
scroll to position [327, 0]
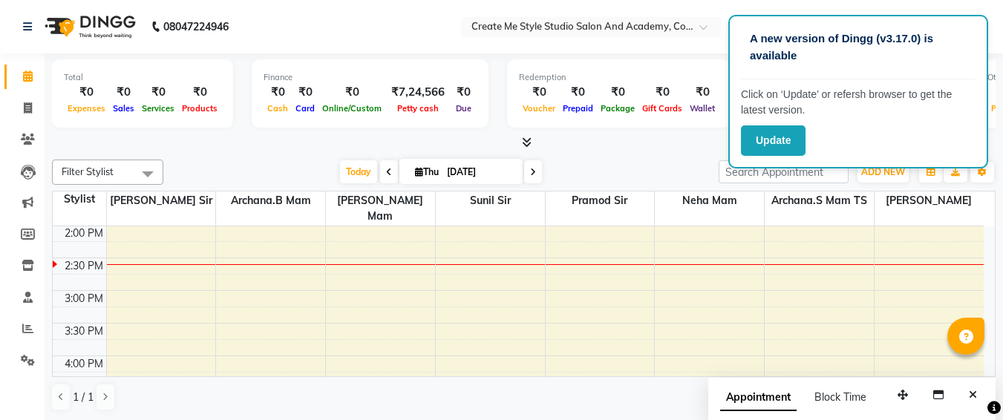
click at [0, 180] on li "Leads" at bounding box center [22, 172] width 45 height 32
